Goal: Task Accomplishment & Management: Use online tool/utility

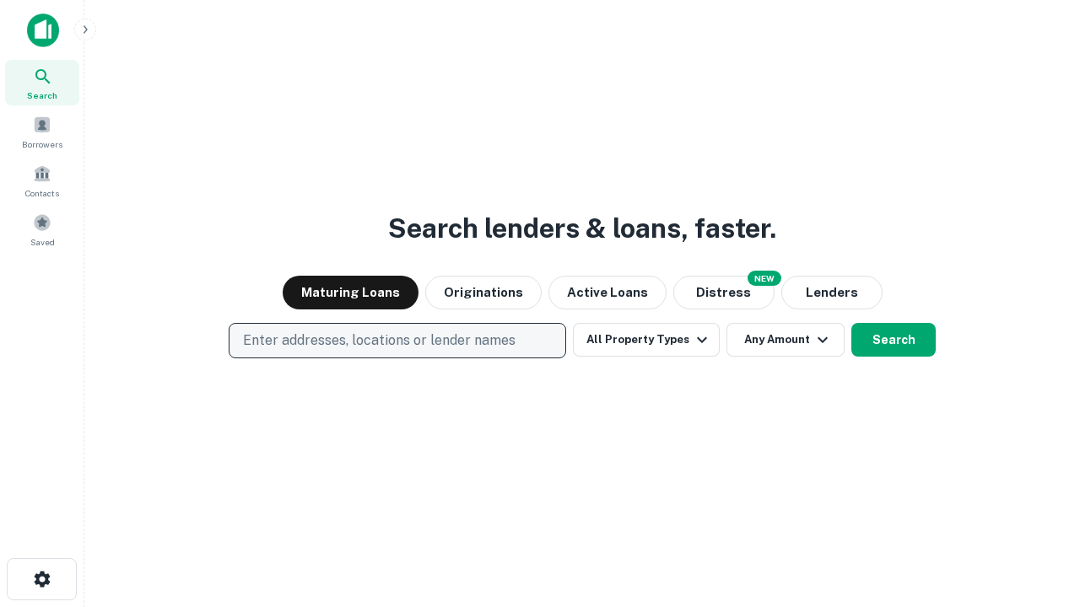
click at [396, 341] on p "Enter addresses, locations or lender names" at bounding box center [379, 341] width 272 height 20
type input "**********"
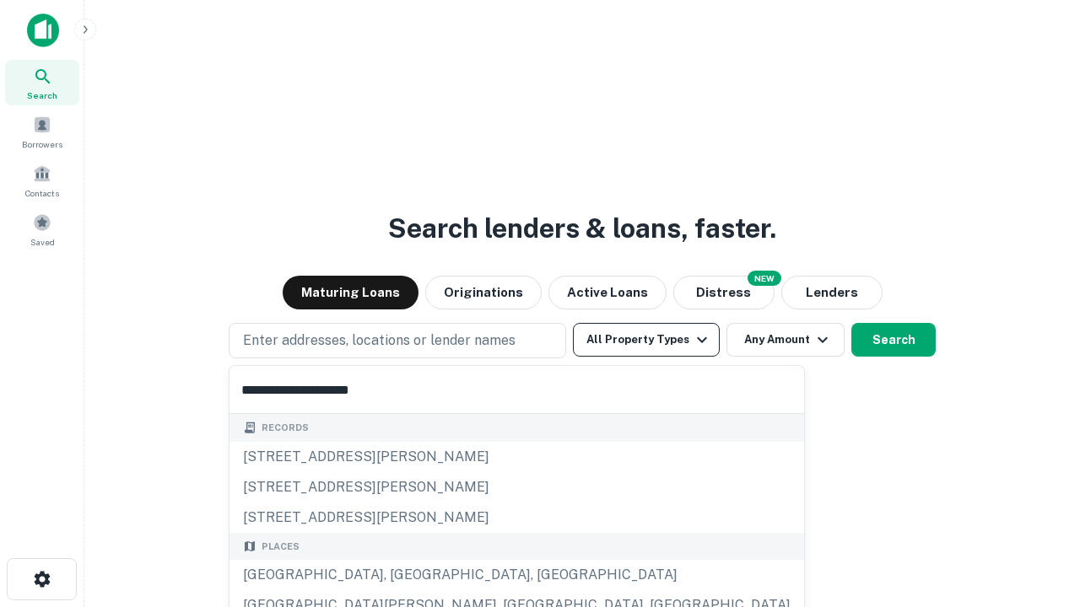
click at [403, 575] on div "[GEOGRAPHIC_DATA], [GEOGRAPHIC_DATA], [GEOGRAPHIC_DATA]" at bounding box center [516, 575] width 574 height 30
click at [646, 340] on button "All Property Types" at bounding box center [646, 340] width 147 height 34
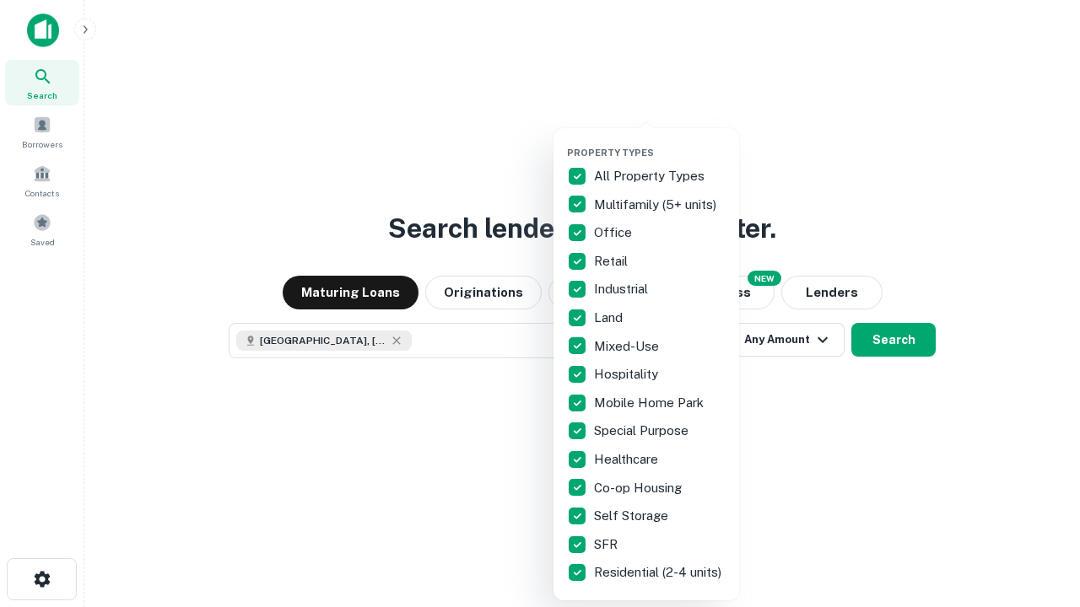
click at [660, 142] on button "button" at bounding box center [660, 142] width 186 height 1
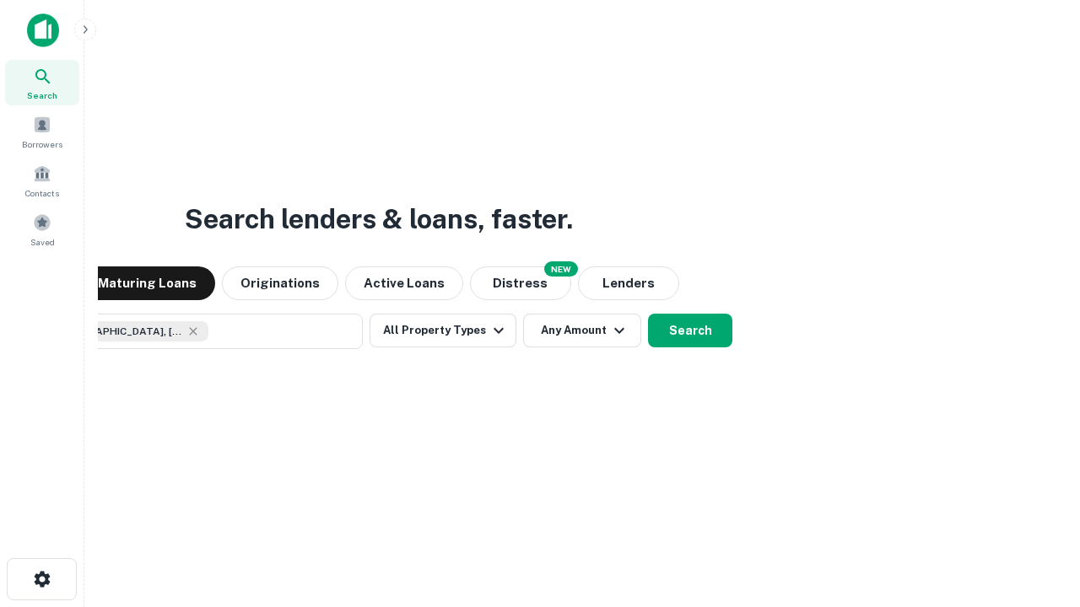
scroll to position [27, 0]
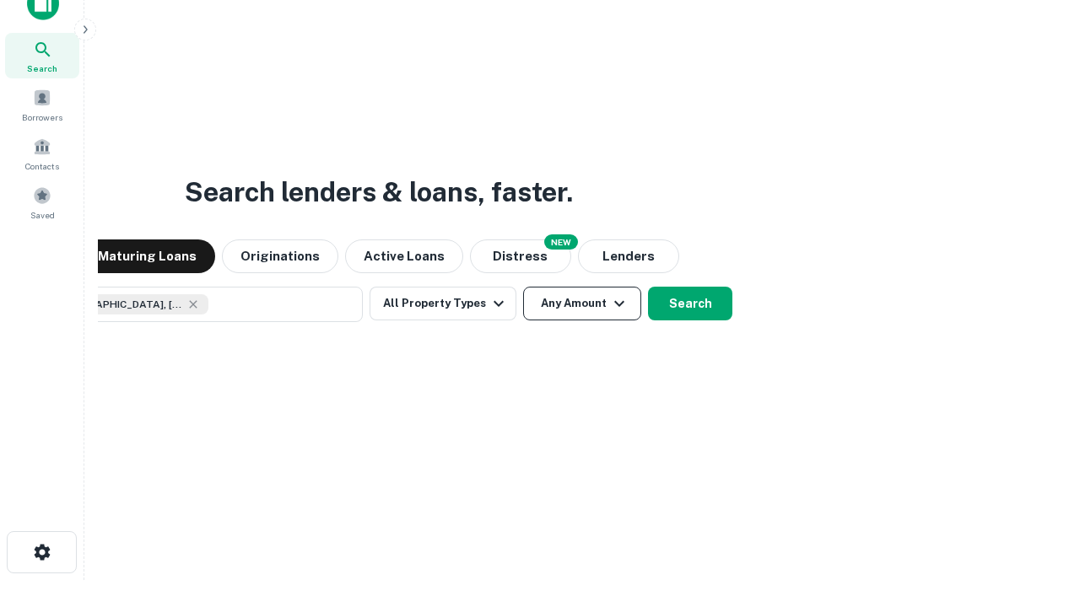
click at [523, 287] on button "Any Amount" at bounding box center [582, 304] width 118 height 34
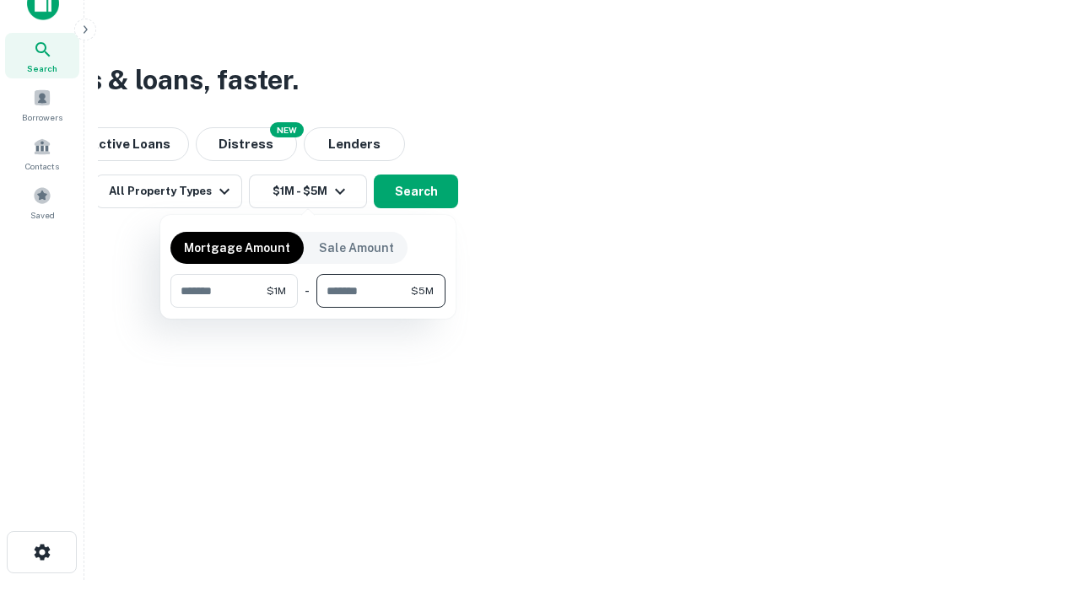
type input "*******"
click at [308, 308] on button "button" at bounding box center [307, 308] width 275 height 1
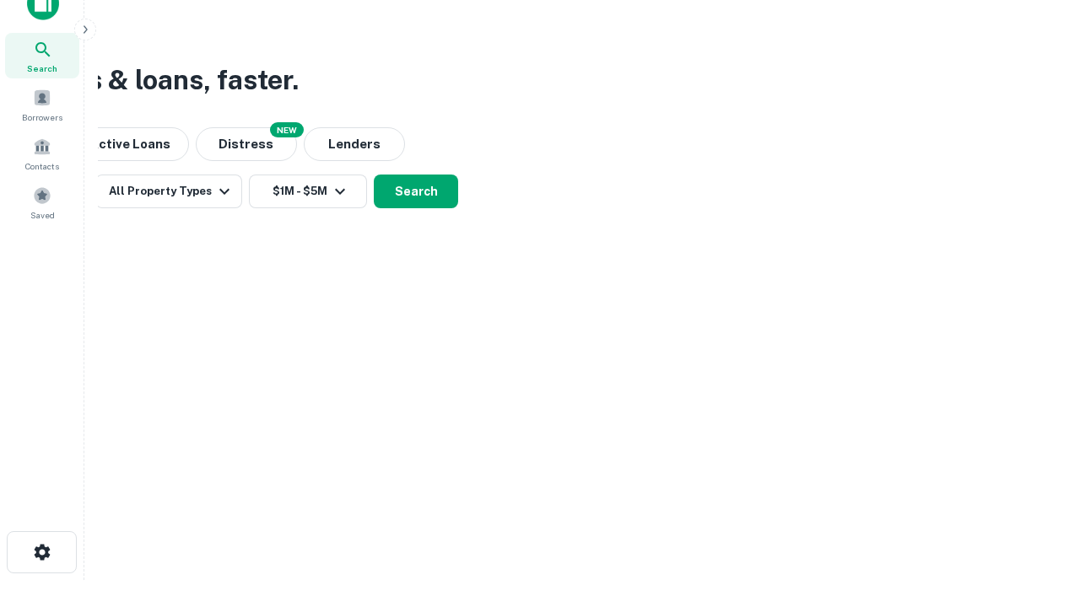
scroll to position [9, 311]
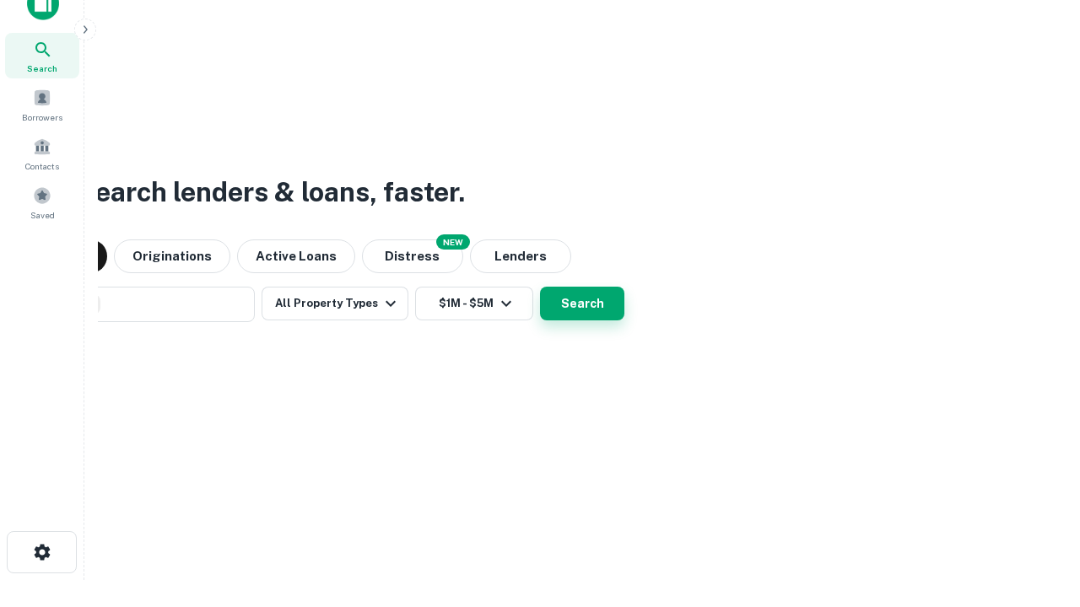
click at [540, 287] on button "Search" at bounding box center [582, 304] width 84 height 34
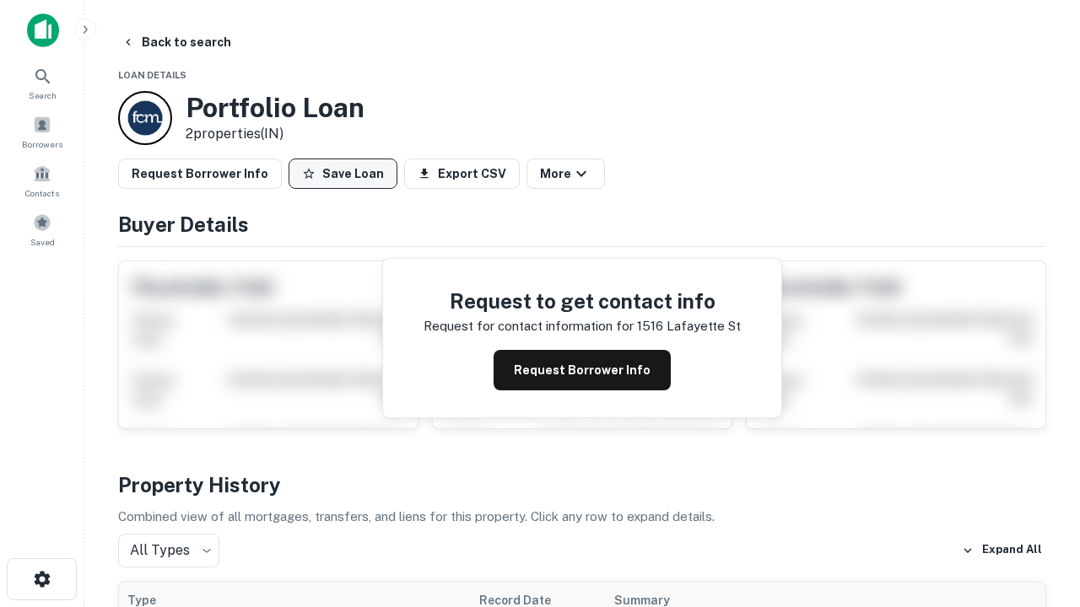
click at [342, 174] on button "Save Loan" at bounding box center [342, 174] width 109 height 30
click at [347, 174] on button "Loan Saved" at bounding box center [346, 174] width 116 height 30
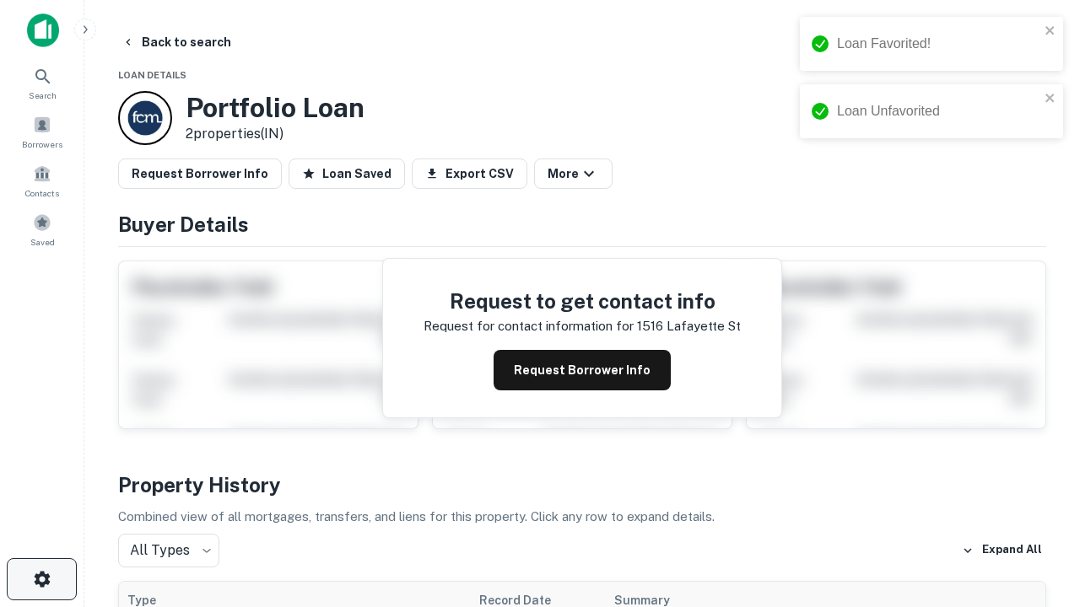
click at [41, 579] on icon "button" at bounding box center [42, 579] width 20 height 20
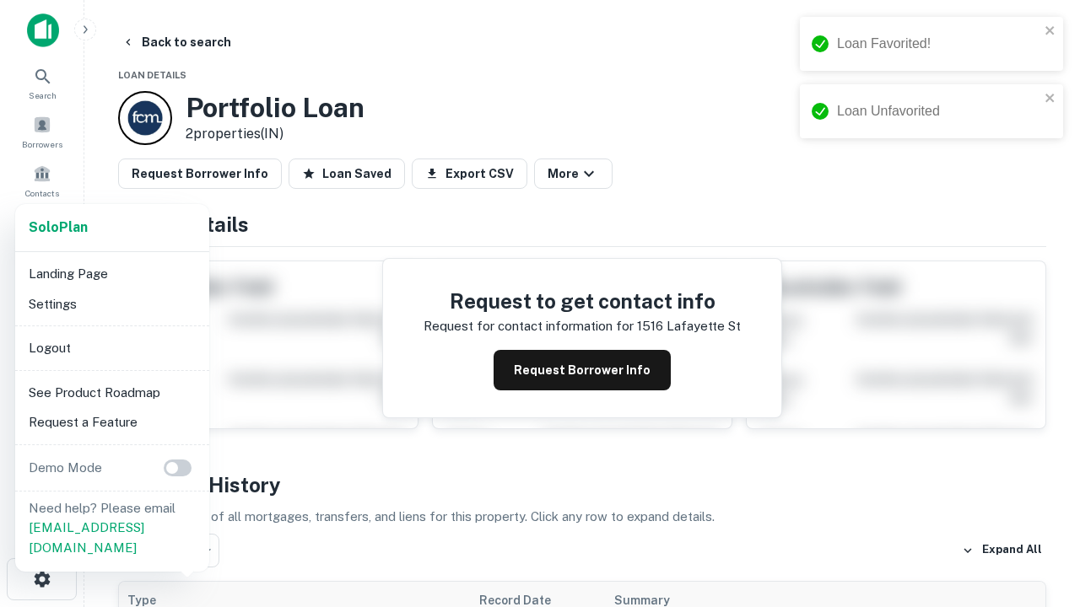
click at [111, 348] on li "Logout" at bounding box center [112, 348] width 181 height 30
